Goal: Information Seeking & Learning: Learn about a topic

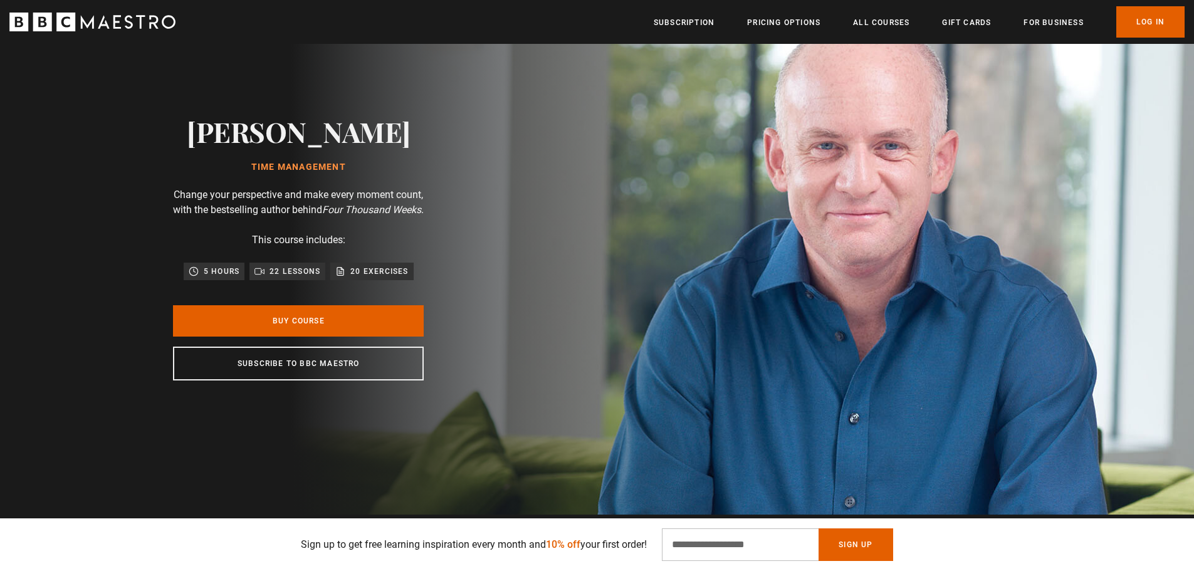
click at [190, 199] on p "Change your perspective and make every moment count, with the bestselling autho…" at bounding box center [298, 202] width 251 height 30
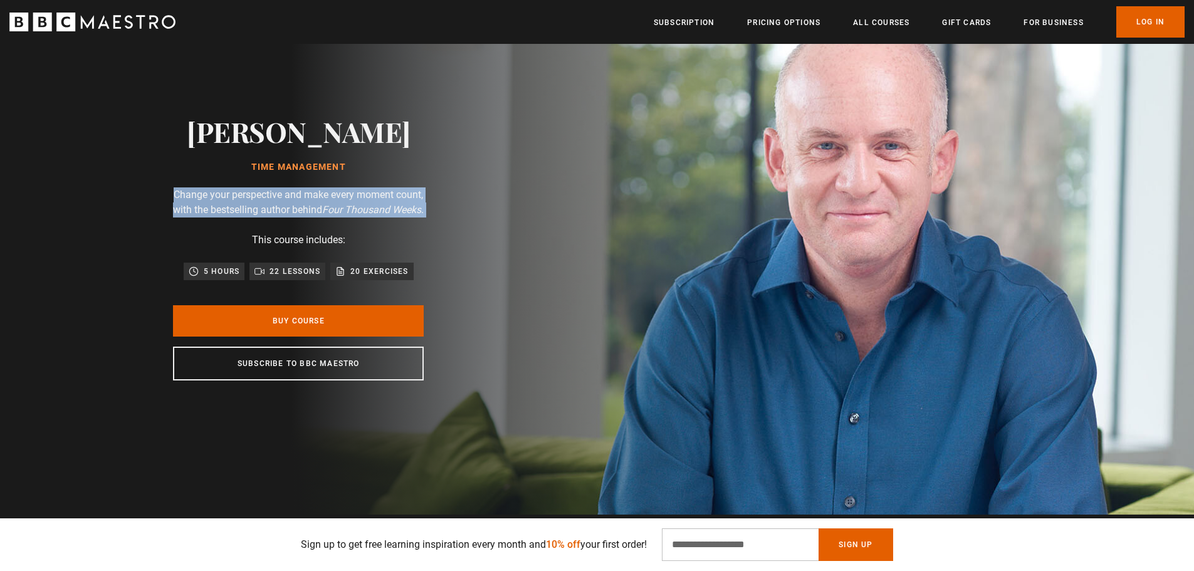
click at [190, 199] on p "Change your perspective and make every moment count, with the bestselling autho…" at bounding box center [298, 202] width 251 height 30
click at [409, 204] on icon "Four Thousand Weeks" at bounding box center [371, 210] width 99 height 12
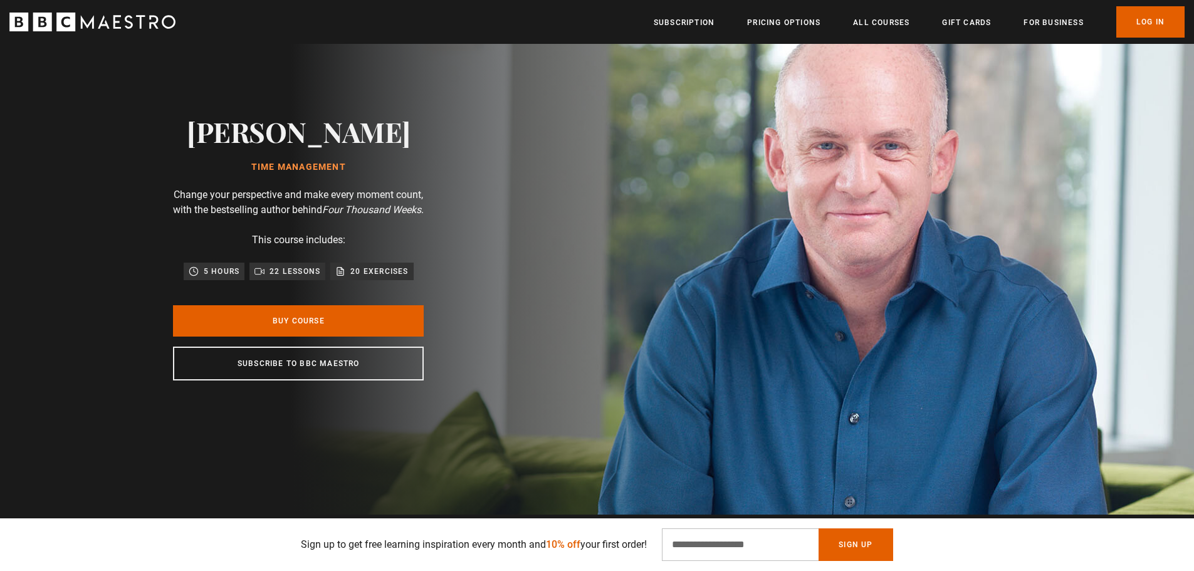
click at [354, 216] on p "Change your perspective and make every moment count, with the bestselling autho…" at bounding box center [298, 202] width 251 height 30
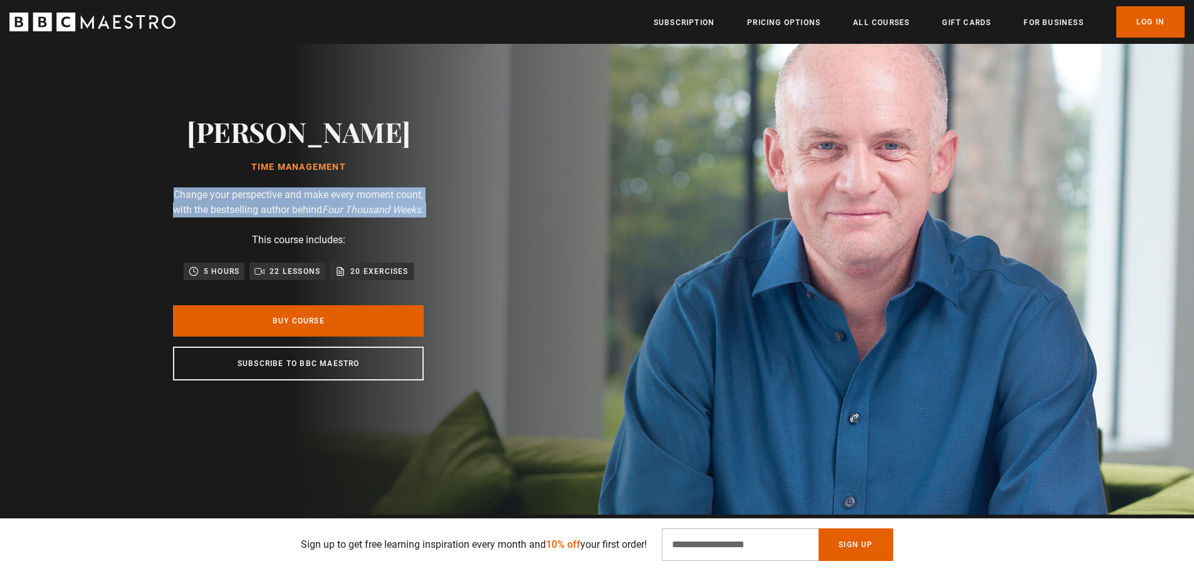
click at [354, 216] on p "Change your perspective and make every moment count, with the bestselling autho…" at bounding box center [298, 202] width 251 height 30
click at [366, 204] on icon "Four Thousand Weeks" at bounding box center [371, 210] width 99 height 12
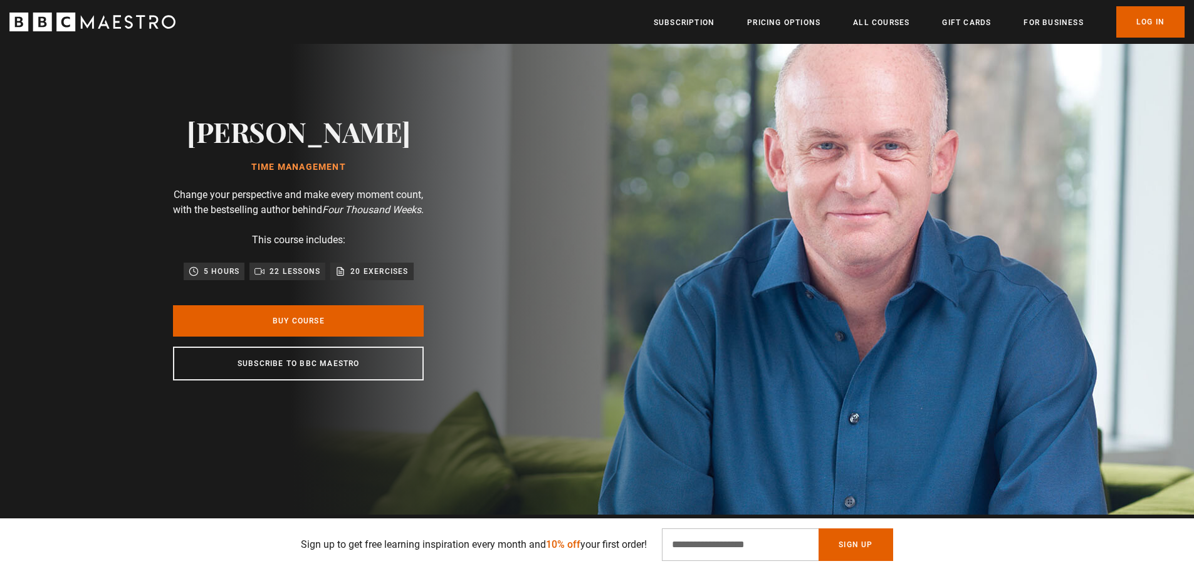
click at [299, 163] on h1 "Time Management" at bounding box center [299, 167] width 224 height 10
click at [282, 190] on p "Change your perspective and make every moment count, with the bestselling autho…" at bounding box center [298, 202] width 251 height 30
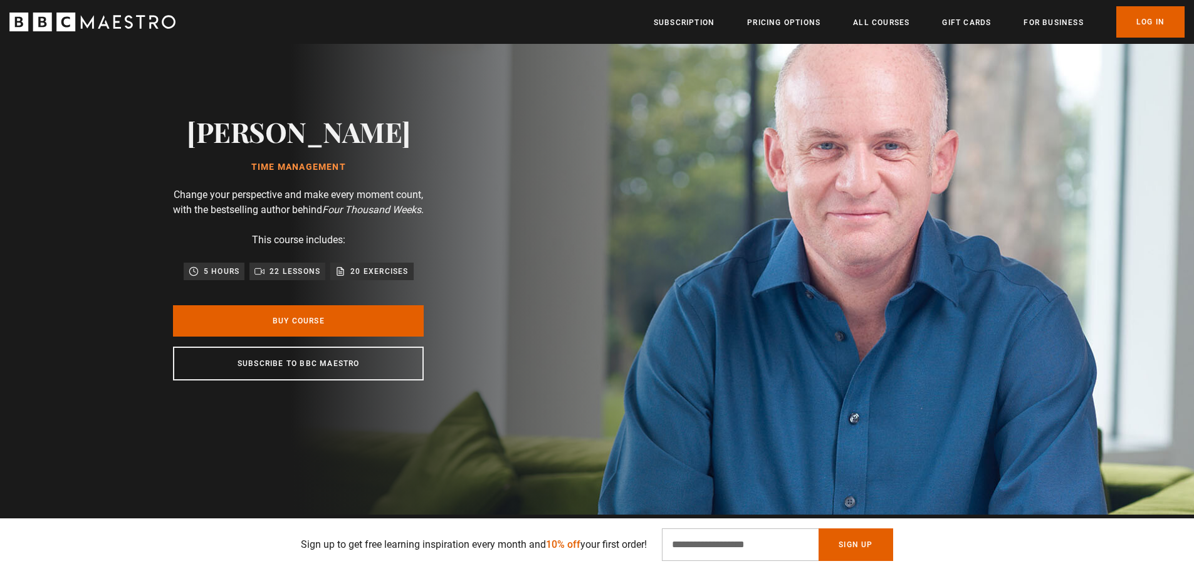
click at [196, 167] on div "[PERSON_NAME] Time Management Change your perspective and make every moment cou…" at bounding box center [298, 248] width 401 height 534
click at [203, 187] on p "Change your perspective and make every moment count, with the bestselling autho…" at bounding box center [298, 202] width 251 height 30
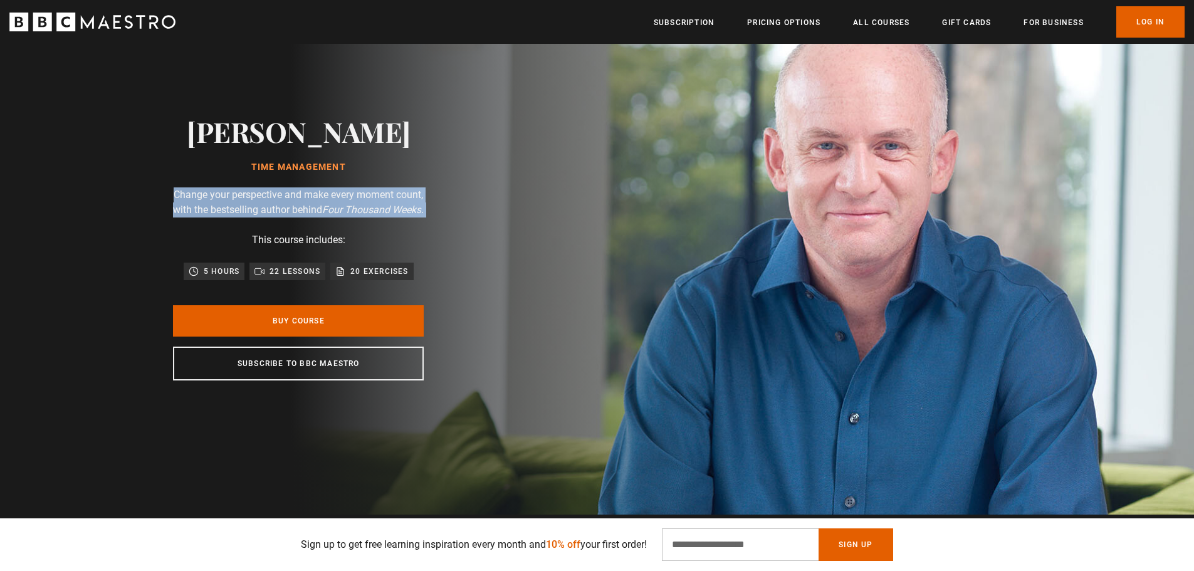
click at [203, 187] on p "Change your perspective and make every moment count, with the bestselling autho…" at bounding box center [298, 202] width 251 height 30
click at [216, 199] on p "Change your perspective and make every moment count, with the bestselling autho…" at bounding box center [298, 202] width 251 height 30
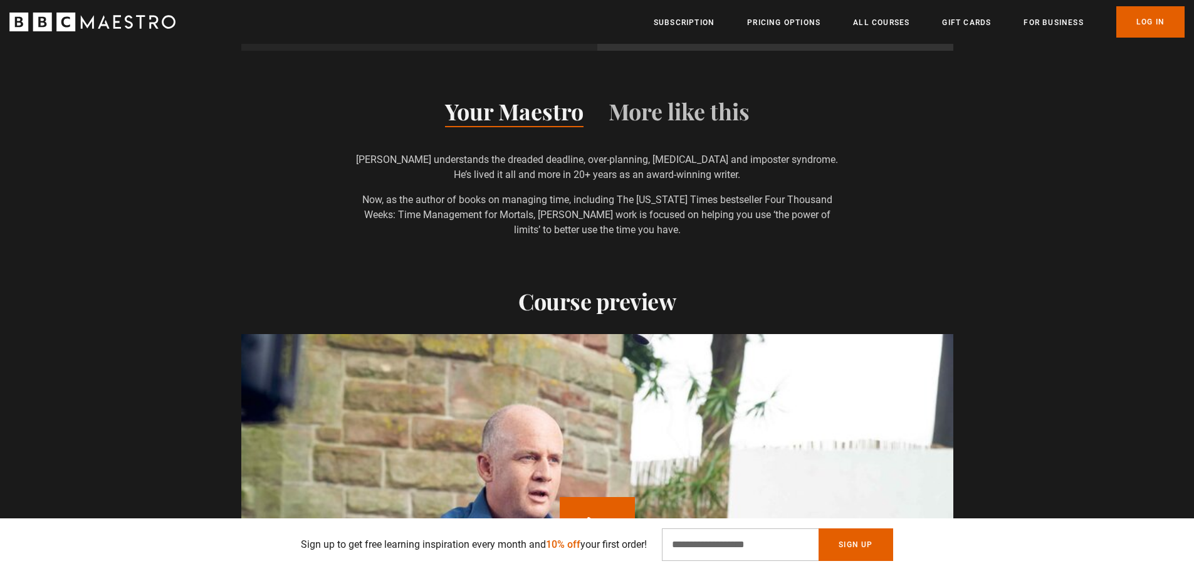
scroll to position [1003, 0]
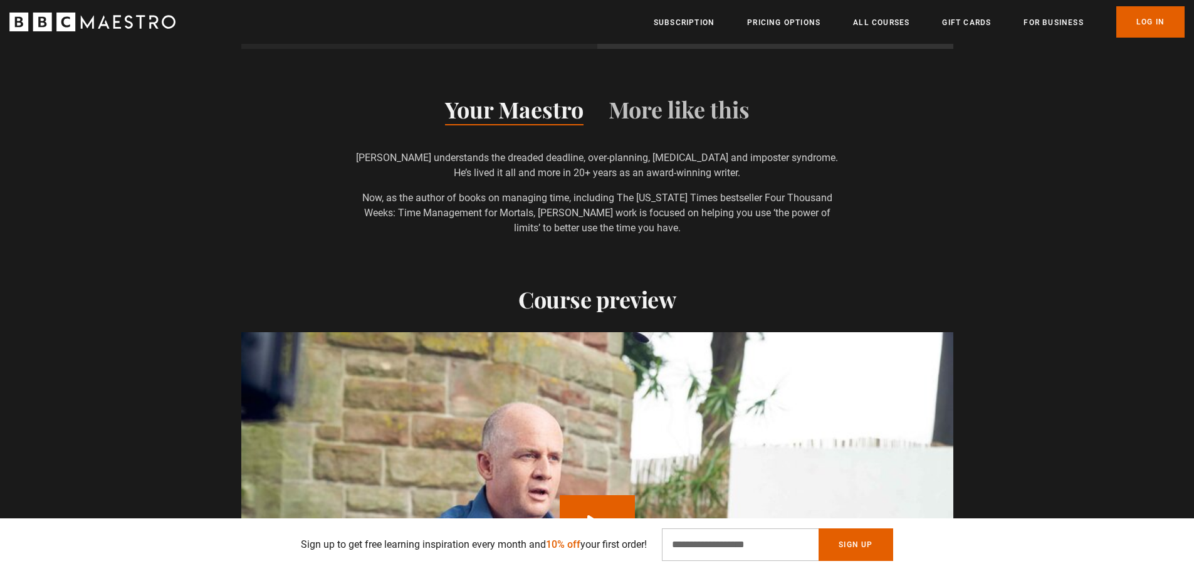
click at [542, 159] on p "[PERSON_NAME] understands the dreaded deadline, over-planning, [MEDICAL_DATA] a…" at bounding box center [597, 165] width 486 height 30
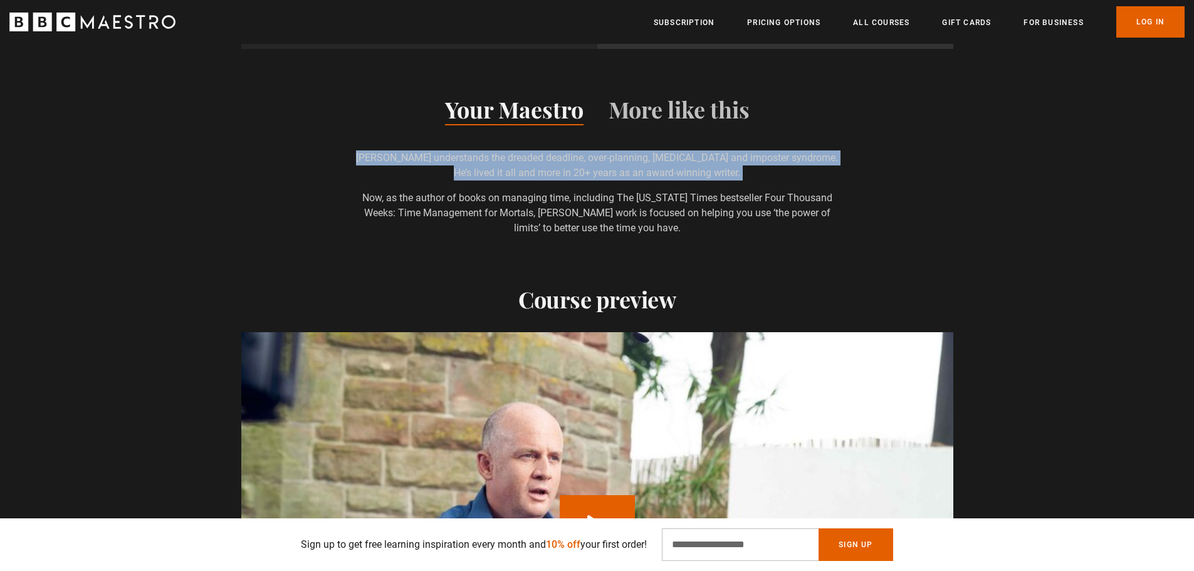
click at [542, 159] on p "[PERSON_NAME] understands the dreaded deadline, over-planning, [MEDICAL_DATA] a…" at bounding box center [597, 165] width 486 height 30
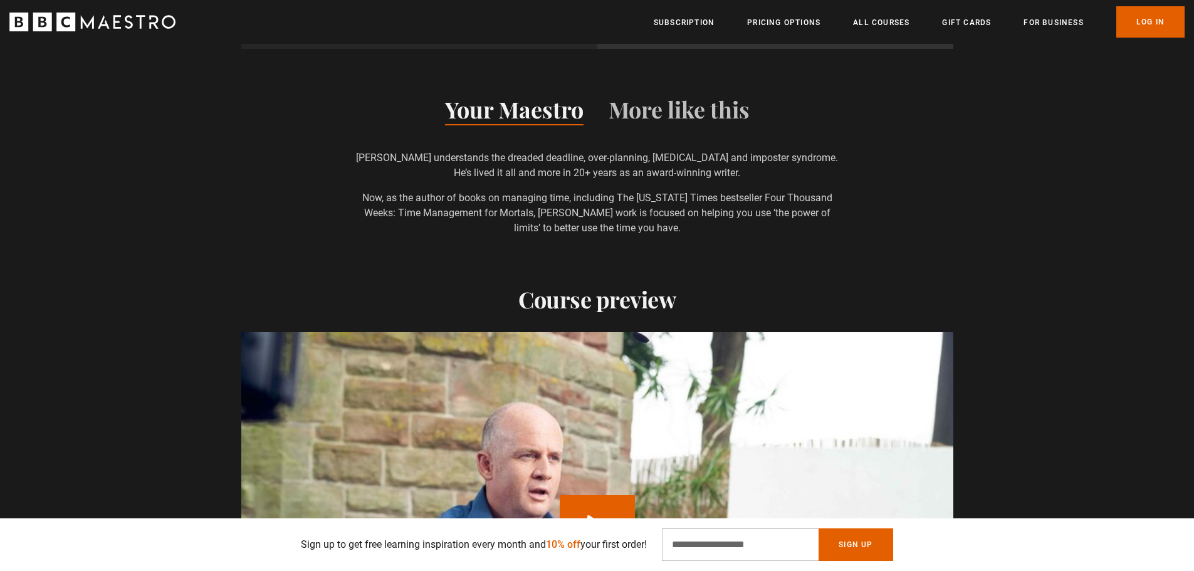
click at [534, 184] on div "[PERSON_NAME] understands the dreaded deadline, over-planning, [MEDICAL_DATA] a…" at bounding box center [597, 192] width 486 height 85
click at [535, 184] on div "[PERSON_NAME] understands the dreaded deadline, over-planning, [MEDICAL_DATA] a…" at bounding box center [597, 192] width 486 height 85
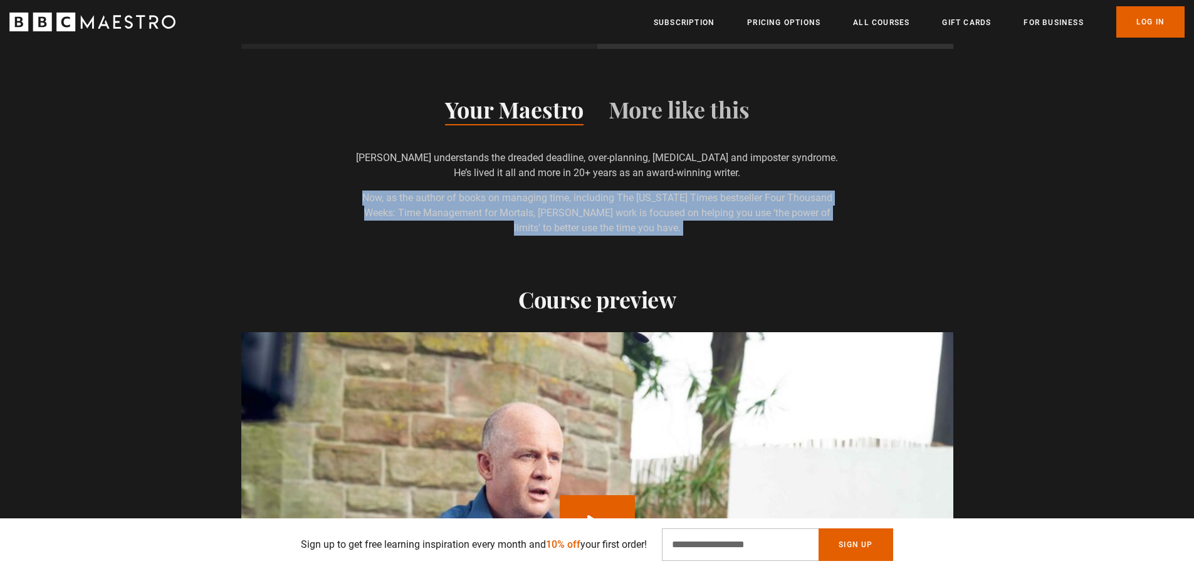
click at [535, 184] on div "[PERSON_NAME] understands the dreaded deadline, over-planning, [MEDICAL_DATA] a…" at bounding box center [597, 192] width 486 height 85
click at [481, 184] on div "[PERSON_NAME] understands the dreaded deadline, over-planning, [MEDICAL_DATA] a…" at bounding box center [597, 192] width 486 height 85
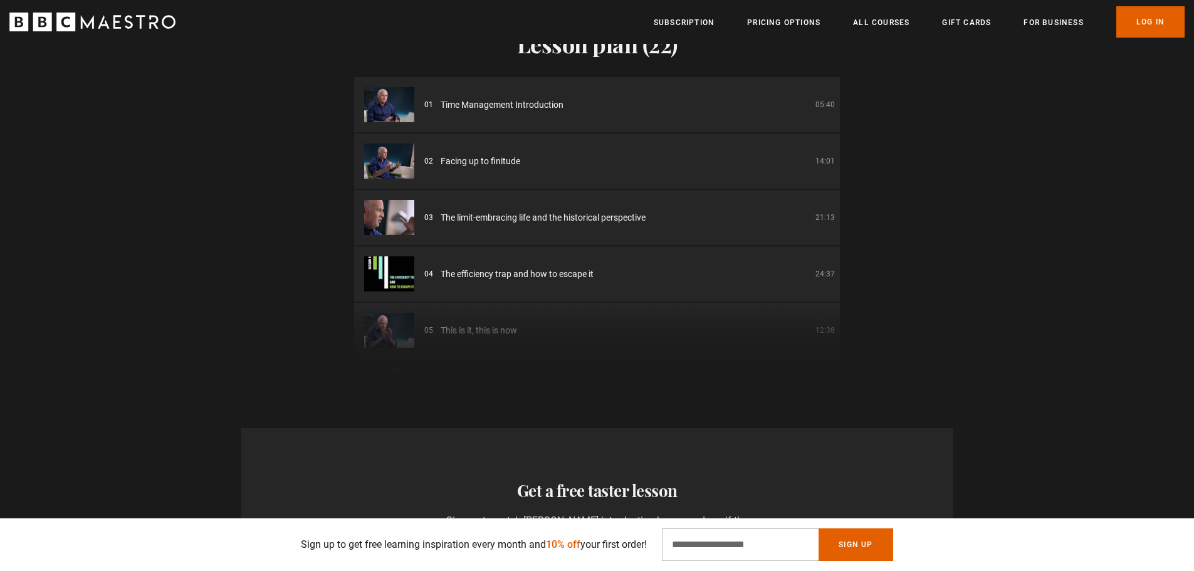
scroll to position [0, 657]
